Goal: Information Seeking & Learning: Stay updated

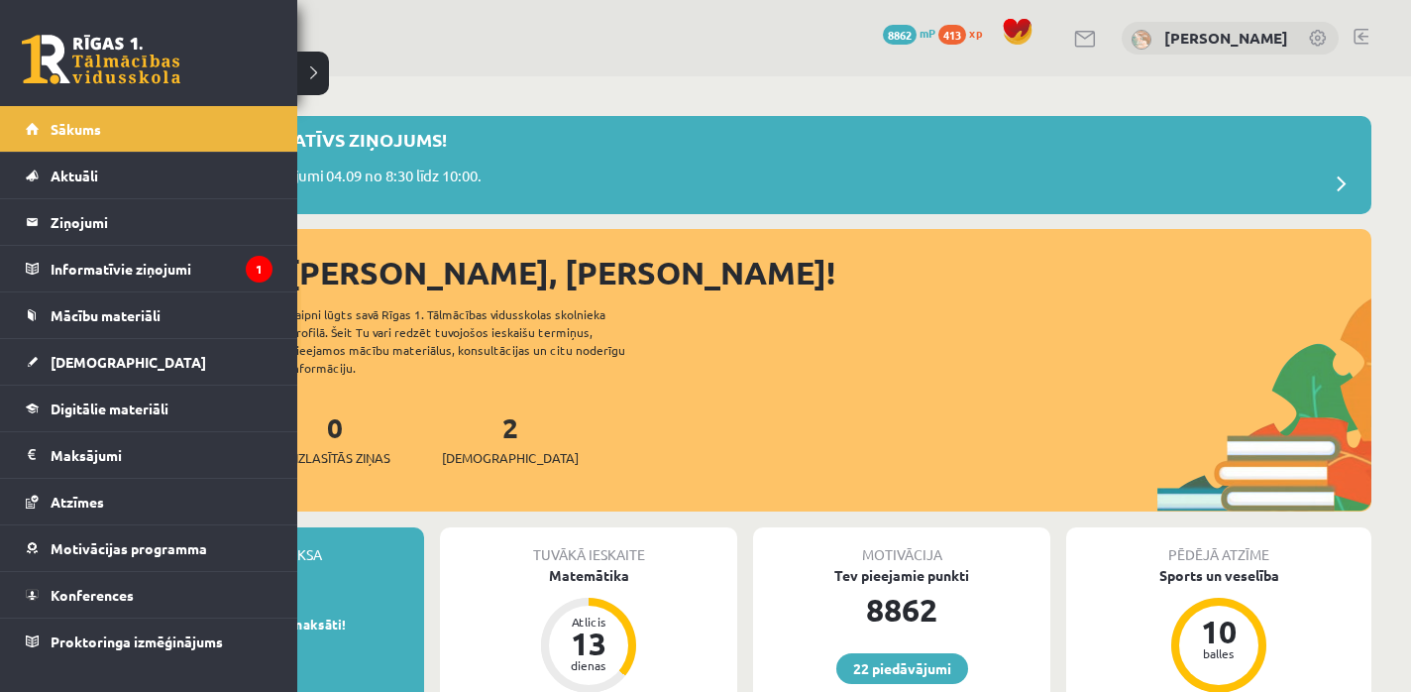
click at [91, 94] on div "22 Dāvanas 8862 mP 413 xp" at bounding box center [148, 53] width 297 height 106
click at [171, 266] on legend "Informatīvie ziņojumi 1" at bounding box center [162, 269] width 222 height 46
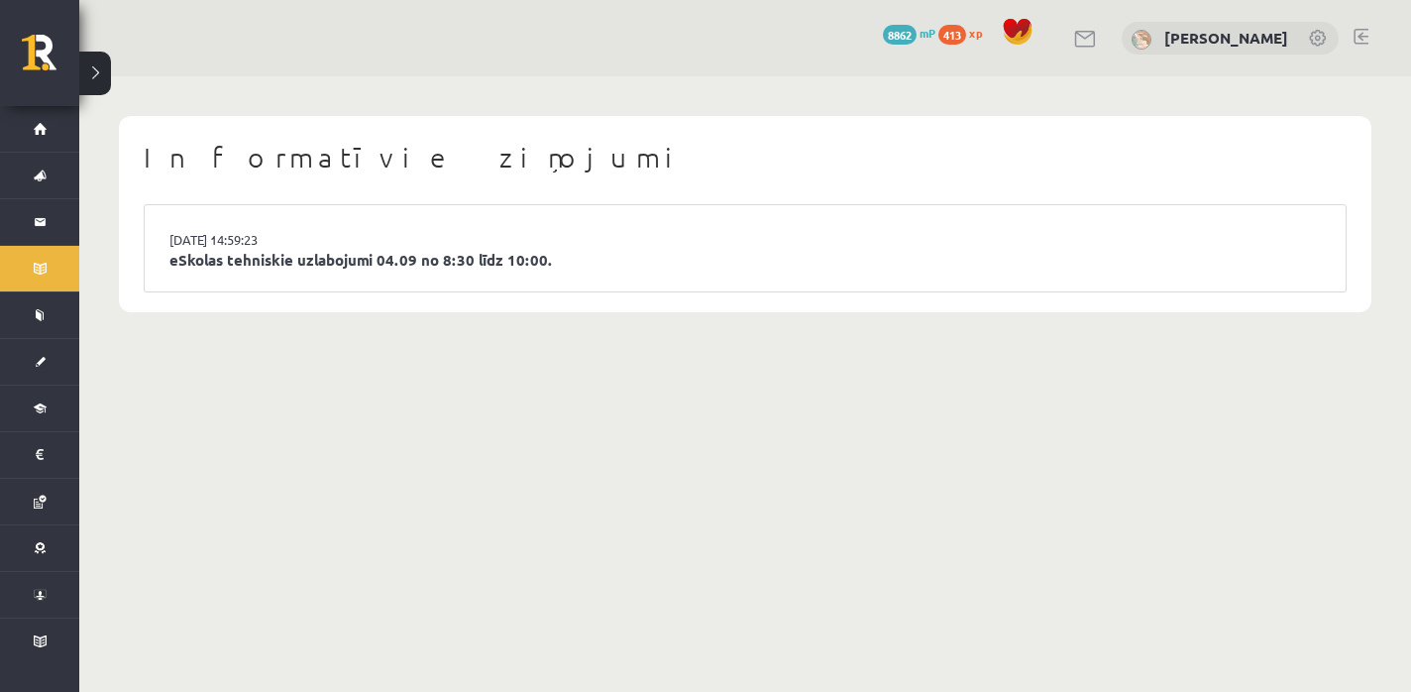
click at [366, 247] on li "03.09.2025 14:59:23 eSkolas tehniskie uzlabojumi 04.09 no 8:30 līdz 10:00." at bounding box center [745, 248] width 1201 height 86
click at [328, 263] on link "eSkolas tehniskie uzlabojumi 04.09 no 8:30 līdz 10:00." at bounding box center [744, 260] width 1151 height 23
